Goal: Find specific page/section: Find specific page/section

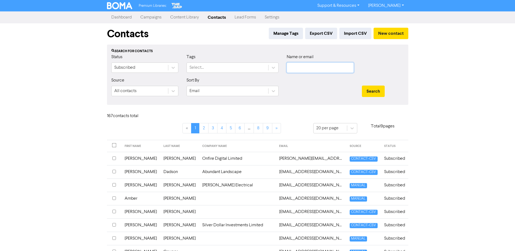
click at [315, 69] on input "text" at bounding box center [320, 67] width 67 height 10
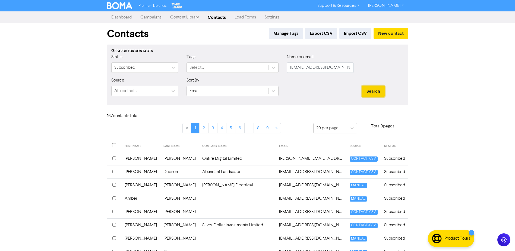
drag, startPoint x: 374, startPoint y: 92, endPoint x: 384, endPoint y: 92, distance: 10.3
click at [375, 92] on button "Search" at bounding box center [373, 91] width 23 height 11
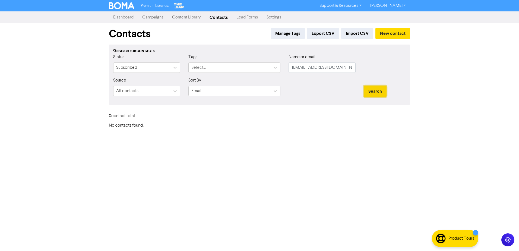
click at [376, 90] on button "Search" at bounding box center [375, 91] width 23 height 11
drag, startPoint x: 346, startPoint y: 65, endPoint x: 271, endPoint y: 67, distance: 75.0
click at [272, 67] on div "Status Subscribed Tags Select... Name or email [EMAIL_ADDRESS][DOMAIN_NAME]" at bounding box center [259, 65] width 301 height 23
type input "max"
click at [364, 86] on button "Search" at bounding box center [375, 91] width 23 height 11
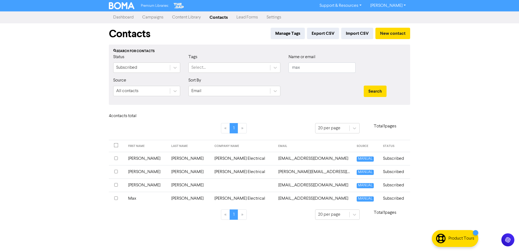
click at [217, 197] on td "[PERSON_NAME] Electrical" at bounding box center [243, 198] width 64 height 13
